Goal: Check status: Check status

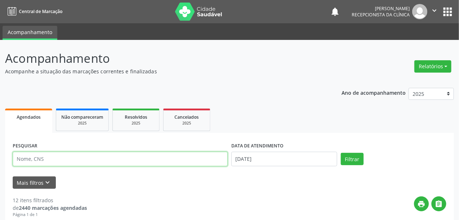
click at [61, 152] on input "text" at bounding box center [120, 159] width 215 height 15
type input "[PERSON_NAME]"
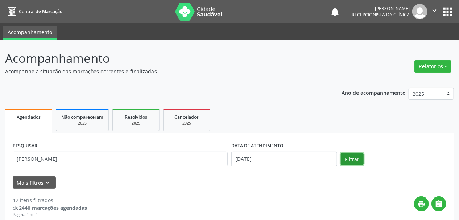
click at [347, 159] on button "Filtrar" at bounding box center [352, 159] width 23 height 12
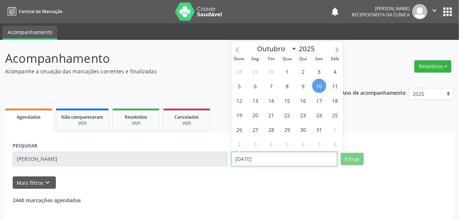
click at [240, 158] on input "[DATE]" at bounding box center [284, 159] width 106 height 15
click at [252, 100] on span "13" at bounding box center [255, 100] width 14 height 14
type input "[DATE]"
click at [252, 100] on span "13" at bounding box center [255, 100] width 14 height 14
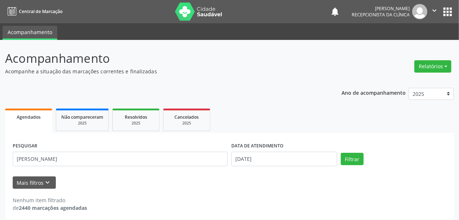
scroll to position [4, 0]
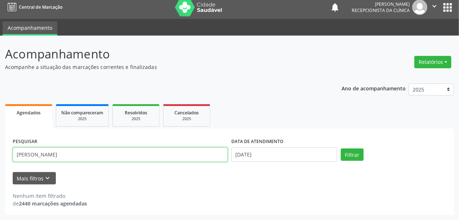
drag, startPoint x: 46, startPoint y: 157, endPoint x: 103, endPoint y: 159, distance: 57.4
click at [103, 159] on input "[PERSON_NAME]" at bounding box center [120, 154] width 215 height 15
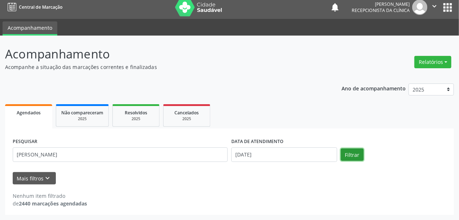
click at [356, 155] on button "Filtrar" at bounding box center [352, 154] width 23 height 12
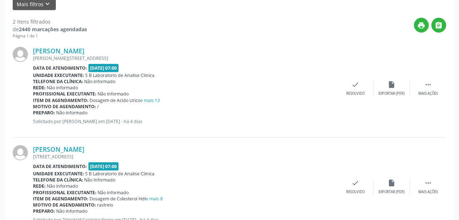
scroll to position [207, 0]
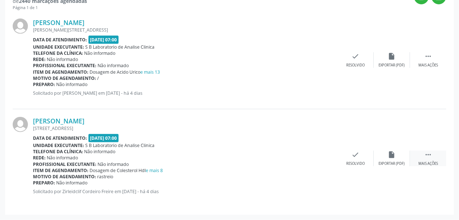
click at [432, 153] on icon "" at bounding box center [428, 155] width 8 height 8
click at [322, 158] on div "print Imprimir" at bounding box center [319, 159] width 36 height 16
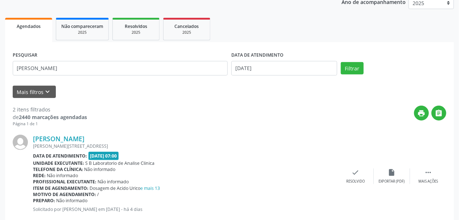
scroll to position [4, 0]
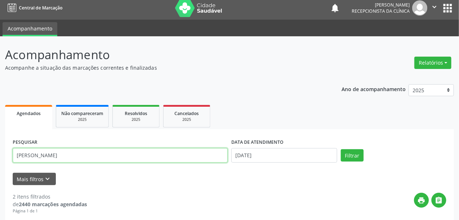
drag, startPoint x: 74, startPoint y: 157, endPoint x: 11, endPoint y: 152, distance: 63.6
click at [11, 152] on div "PESQUISAR [PERSON_NAME]" at bounding box center [120, 152] width 219 height 31
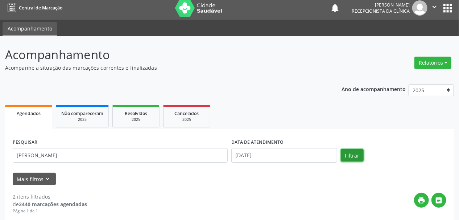
click at [354, 156] on button "Filtrar" at bounding box center [352, 155] width 23 height 12
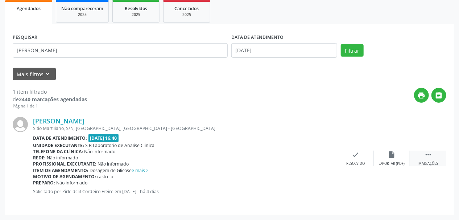
click at [431, 159] on div " Mais ações" at bounding box center [428, 159] width 36 height 16
click at [316, 153] on icon "print" at bounding box center [320, 155] width 8 height 8
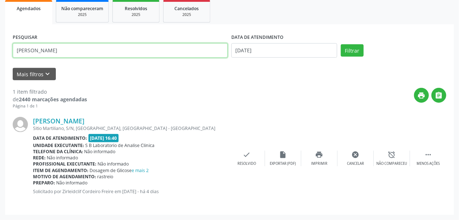
drag, startPoint x: 61, startPoint y: 52, endPoint x: 0, endPoint y: 58, distance: 61.3
click at [0, 57] on div "Acompanhamento Acompanhe a situação das marcações correntes e finalizadas Relat…" at bounding box center [229, 75] width 459 height 288
click at [341, 44] on button "Filtrar" at bounding box center [352, 50] width 23 height 12
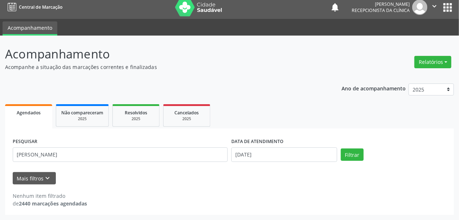
scroll to position [4, 0]
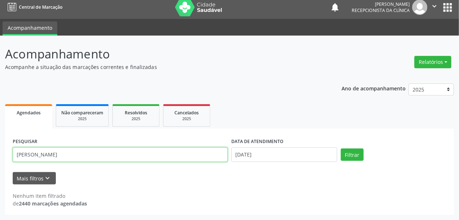
drag, startPoint x: 37, startPoint y: 154, endPoint x: 110, endPoint y: 145, distance: 73.7
click at [107, 147] on div "PESQUISAR [PERSON_NAME]" at bounding box center [120, 151] width 219 height 31
click at [341, 148] on button "Filtrar" at bounding box center [352, 154] width 23 height 12
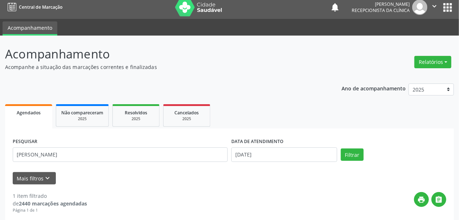
scroll to position [108, 0]
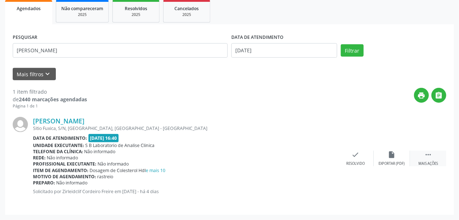
click at [428, 161] on div "Mais ações" at bounding box center [429, 163] width 20 height 5
click at [321, 158] on icon "print" at bounding box center [320, 155] width 8 height 8
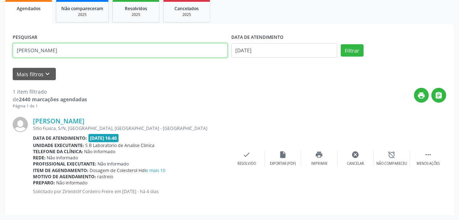
drag, startPoint x: 58, startPoint y: 53, endPoint x: 0, endPoint y: 54, distance: 58.4
click at [0, 54] on div "Acompanhamento Acompanhe a situação das marcações correntes e finalizadas Relat…" at bounding box center [229, 75] width 459 height 288
click at [341, 44] on button "Filtrar" at bounding box center [352, 50] width 23 height 12
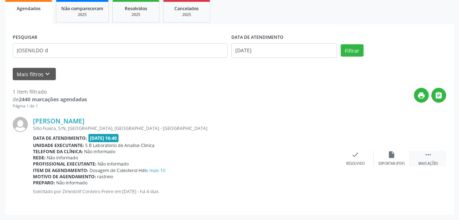
click at [421, 158] on div " Mais ações" at bounding box center [428, 159] width 36 height 16
click at [318, 157] on icon "print" at bounding box center [320, 155] width 8 height 8
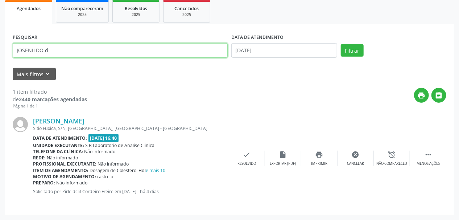
drag, startPoint x: 60, startPoint y: 49, endPoint x: 0, endPoint y: 54, distance: 60.5
click at [0, 54] on div "Acompanhamento Acompanhe a situação das marcações correntes e finalizadas Relat…" at bounding box center [229, 75] width 459 height 288
click at [341, 44] on button "Filtrar" at bounding box center [352, 50] width 23 height 12
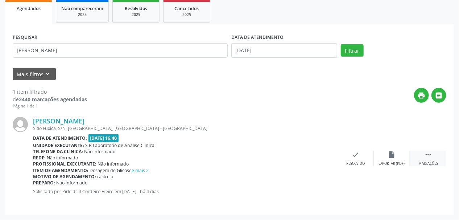
click at [433, 161] on div "Mais ações" at bounding box center [429, 163] width 20 height 5
click at [324, 156] on div "print Imprimir" at bounding box center [319, 159] width 36 height 16
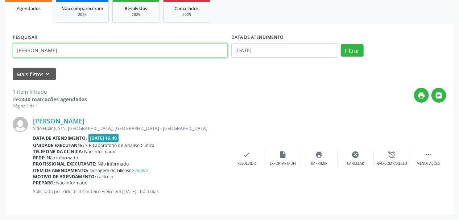
drag, startPoint x: 74, startPoint y: 56, endPoint x: 0, endPoint y: 53, distance: 73.7
click at [0, 53] on div "Acompanhamento Acompanhe a situação das marcações correntes e finalizadas Relat…" at bounding box center [229, 75] width 459 height 288
click at [341, 44] on button "Filtrar" at bounding box center [352, 50] width 23 height 12
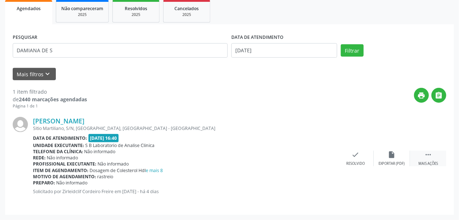
click at [427, 159] on div " Mais ações" at bounding box center [428, 159] width 36 height 16
click at [318, 156] on icon "print" at bounding box center [320, 155] width 8 height 8
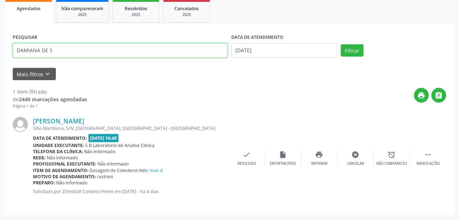
drag, startPoint x: 72, startPoint y: 49, endPoint x: 0, endPoint y: 52, distance: 72.3
click at [0, 52] on div "Acompanhamento Acompanhe a situação das marcações correntes e finalizadas Relat…" at bounding box center [229, 75] width 459 height 288
click at [341, 44] on button "Filtrar" at bounding box center [352, 50] width 23 height 12
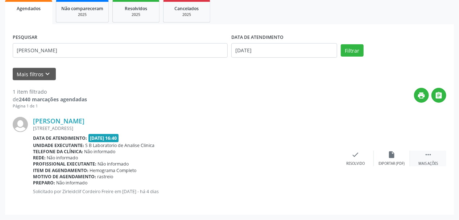
click at [427, 159] on div " Mais ações" at bounding box center [428, 159] width 36 height 16
click at [317, 149] on div "[PERSON_NAME] [STREET_ADDRESS] Data de atendimento: [DATE] 16:40 Unidade execut…" at bounding box center [230, 158] width 434 height 98
click at [320, 153] on icon "print" at bounding box center [320, 155] width 8 height 8
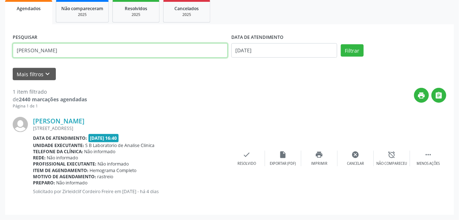
drag, startPoint x: 64, startPoint y: 53, endPoint x: 0, endPoint y: 65, distance: 65.0
click at [0, 65] on div "Acompanhamento Acompanhe a situação das marcações correntes e finalizadas Relat…" at bounding box center [229, 75] width 459 height 288
click at [341, 44] on button "Filtrar" at bounding box center [352, 50] width 23 height 12
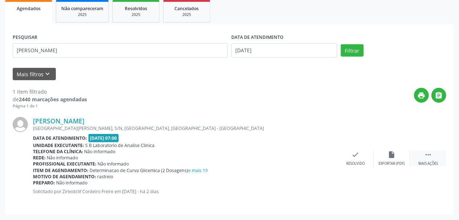
click at [423, 155] on div " Mais ações" at bounding box center [428, 159] width 36 height 16
click at [320, 158] on div "print Imprimir" at bounding box center [319, 159] width 36 height 16
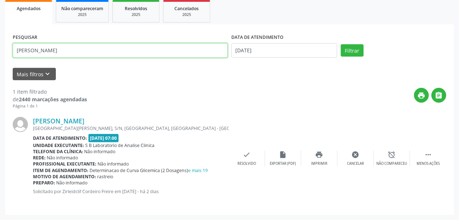
drag, startPoint x: 64, startPoint y: 54, endPoint x: 0, endPoint y: 59, distance: 64.1
click at [0, 59] on div "Acompanhamento Acompanhe a situação das marcações correntes e finalizadas Relat…" at bounding box center [229, 75] width 459 height 288
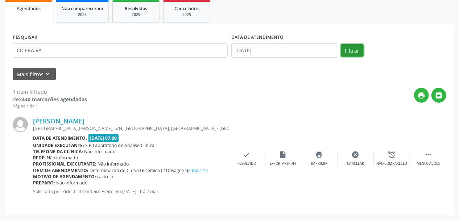
click at [360, 51] on button "Filtrar" at bounding box center [352, 50] width 23 height 12
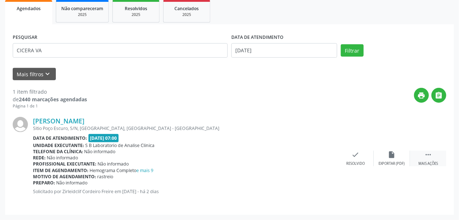
click at [431, 154] on icon "" at bounding box center [428, 155] width 8 height 8
click at [317, 156] on icon "print" at bounding box center [320, 155] width 8 height 8
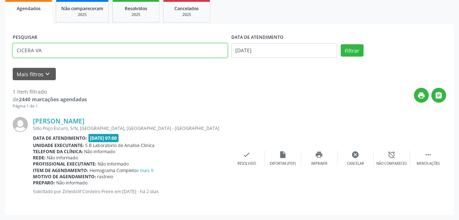
drag, startPoint x: 58, startPoint y: 45, endPoint x: 0, endPoint y: 57, distance: 59.5
click at [0, 57] on div "Acompanhamento Acompanhe a situação das marcações correntes e finalizadas Relat…" at bounding box center [229, 75] width 459 height 288
click at [341, 44] on button "Filtrar" at bounding box center [352, 50] width 23 height 12
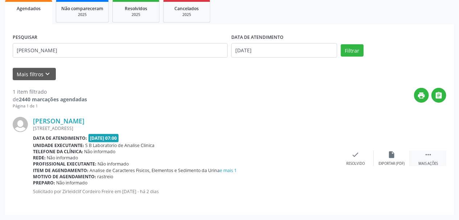
click at [432, 159] on div " Mais ações" at bounding box center [428, 159] width 36 height 16
click at [321, 153] on icon "print" at bounding box center [320, 155] width 8 height 8
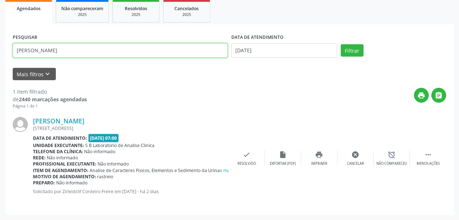
drag, startPoint x: 48, startPoint y: 44, endPoint x: 0, endPoint y: 66, distance: 53.1
click at [0, 66] on div "Acompanhamento Acompanhe a situação das marcações correntes e finalizadas Relat…" at bounding box center [229, 75] width 459 height 288
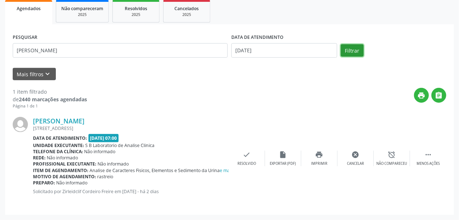
click at [355, 46] on button "Filtrar" at bounding box center [352, 50] width 23 height 12
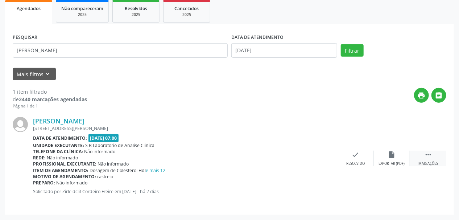
click at [422, 158] on div " Mais ações" at bounding box center [428, 159] width 36 height 16
click at [318, 158] on div "print Imprimir" at bounding box center [319, 159] width 36 height 16
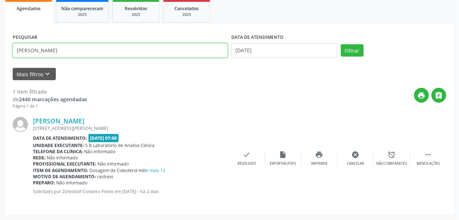
drag, startPoint x: 62, startPoint y: 54, endPoint x: 0, endPoint y: 54, distance: 62.4
click at [0, 54] on div "Acompanhamento Acompanhe a situação das marcações correntes e finalizadas Relat…" at bounding box center [229, 75] width 459 height 288
type input "[PERSON_NAME]"
click at [341, 44] on button "Filtrar" at bounding box center [352, 50] width 23 height 12
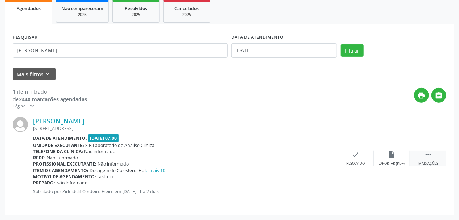
click at [429, 165] on div "Mais ações" at bounding box center [429, 163] width 20 height 5
click at [312, 154] on div "print Imprimir" at bounding box center [319, 159] width 36 height 16
